Goal: Task Accomplishment & Management: Complete application form

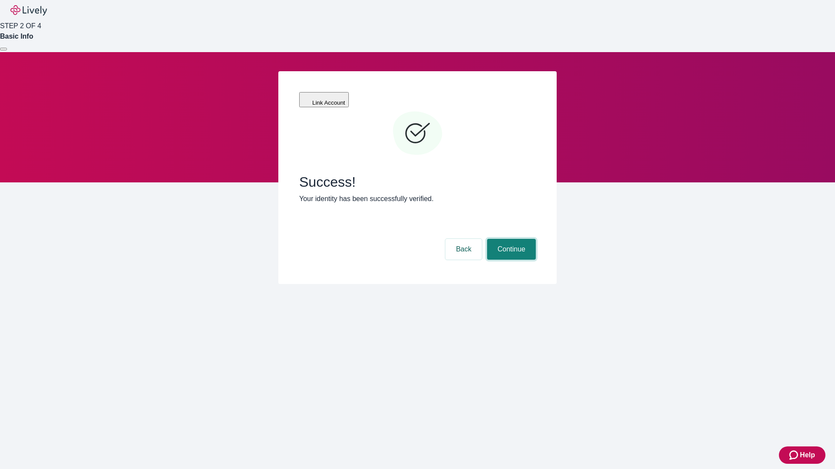
click at [510, 239] on button "Continue" at bounding box center [511, 249] width 49 height 21
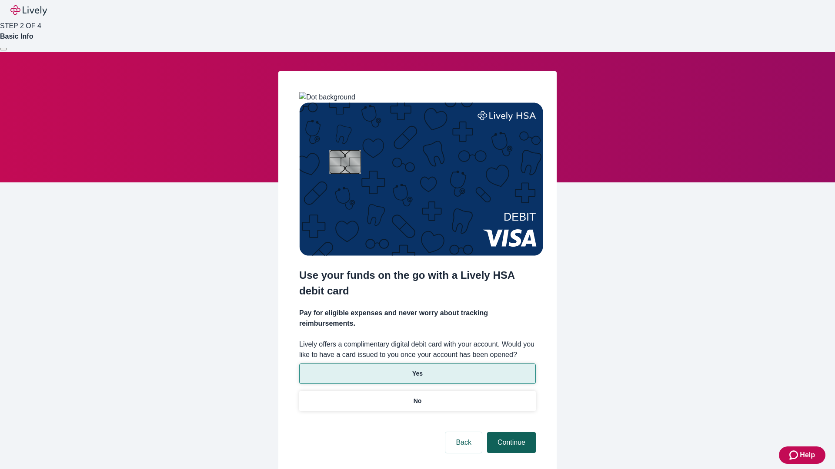
click at [417, 369] on p "Yes" at bounding box center [417, 373] width 10 height 9
click at [510, 433] on button "Continue" at bounding box center [511, 443] width 49 height 21
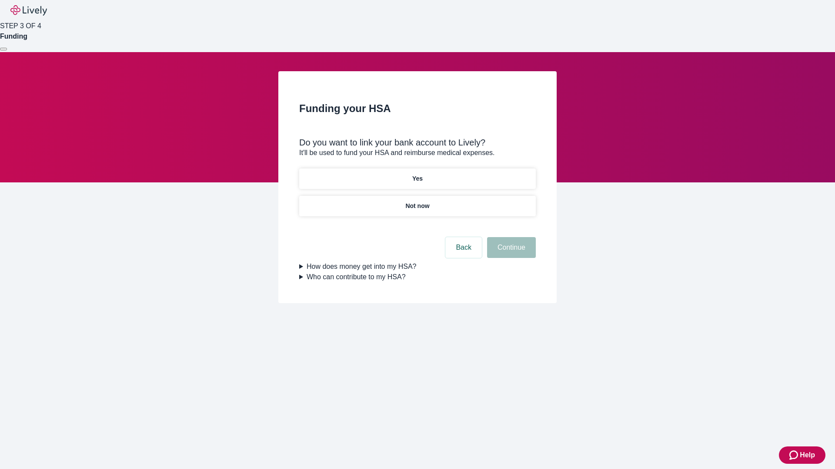
click at [417, 202] on p "Not now" at bounding box center [417, 206] width 24 height 9
click at [510, 253] on button "Continue" at bounding box center [511, 247] width 49 height 21
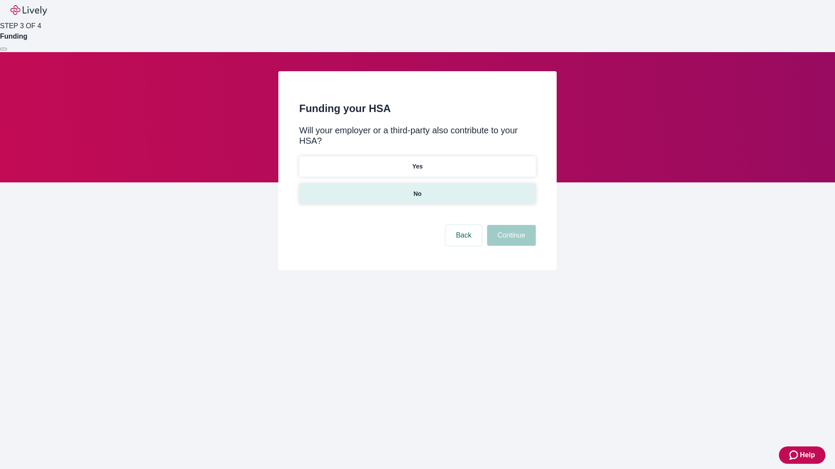
click at [417, 190] on p "No" at bounding box center [417, 194] width 8 height 9
click at [510, 225] on button "Continue" at bounding box center [511, 235] width 49 height 21
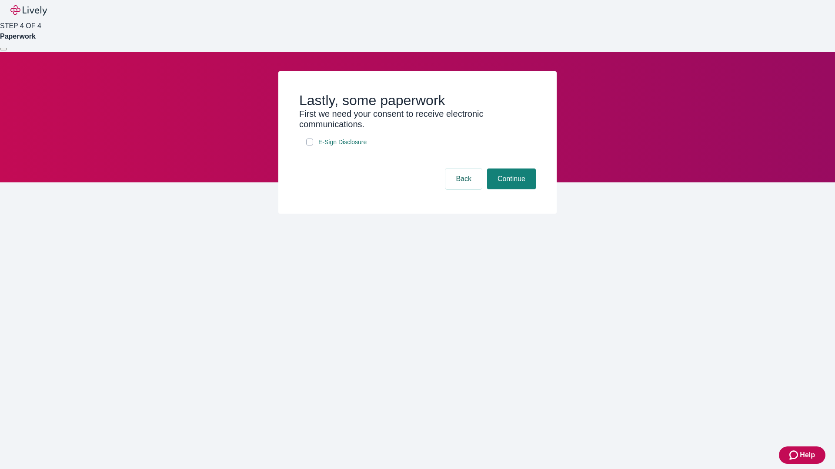
click at [310, 146] on input "E-Sign Disclosure" at bounding box center [309, 142] width 7 height 7
checkbox input "true"
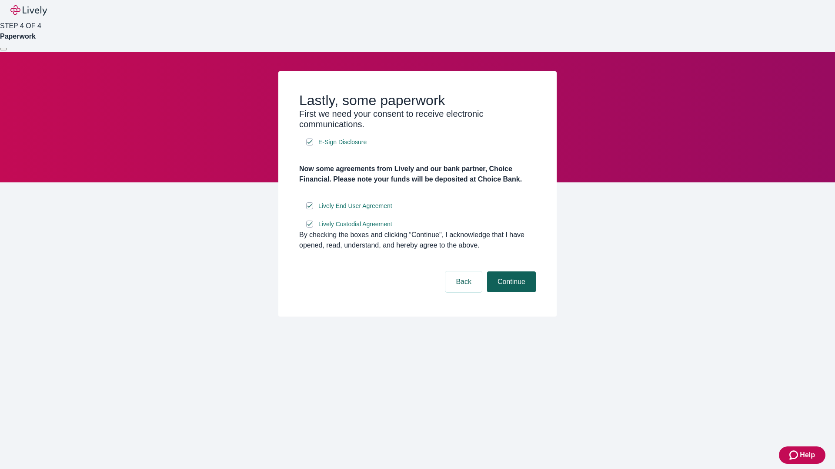
click at [510, 293] on button "Continue" at bounding box center [511, 282] width 49 height 21
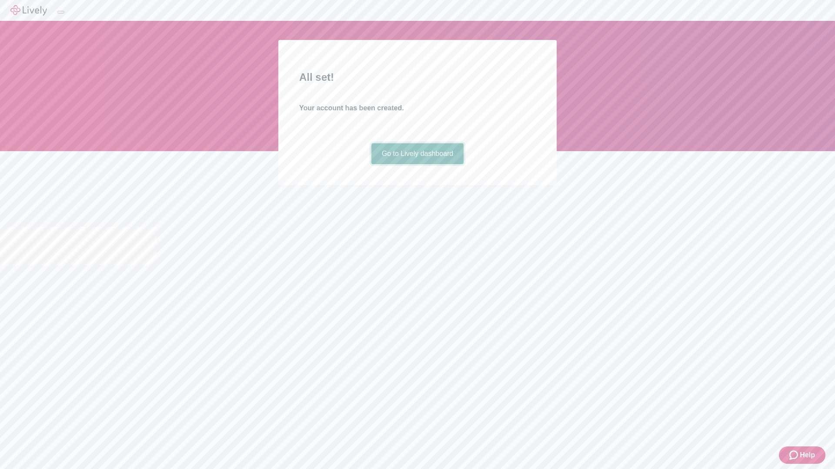
click at [417, 164] on link "Go to Lively dashboard" at bounding box center [417, 153] width 93 height 21
